Goal: Task Accomplishment & Management: Use online tool/utility

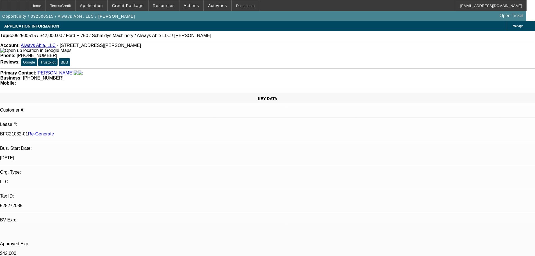
select select "3"
select select "0"
select select "6"
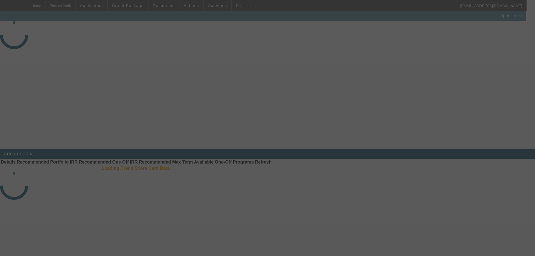
select select "3"
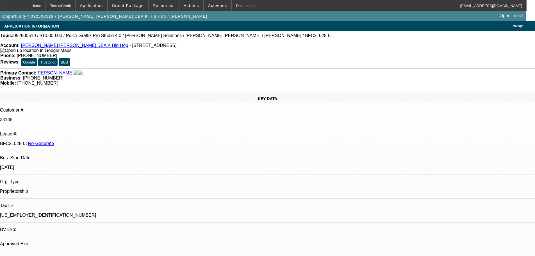
select select "0"
select select "2"
select select "0"
select select "6"
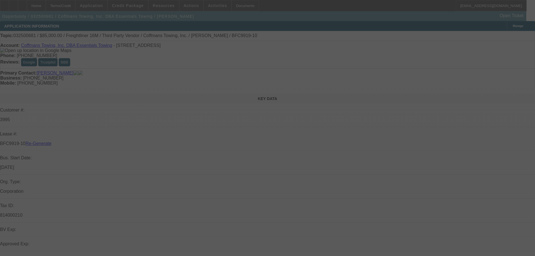
select select "4"
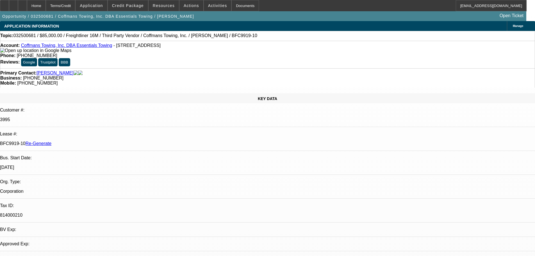
select select "0"
select select "6"
